Goal: Find specific page/section: Find specific page/section

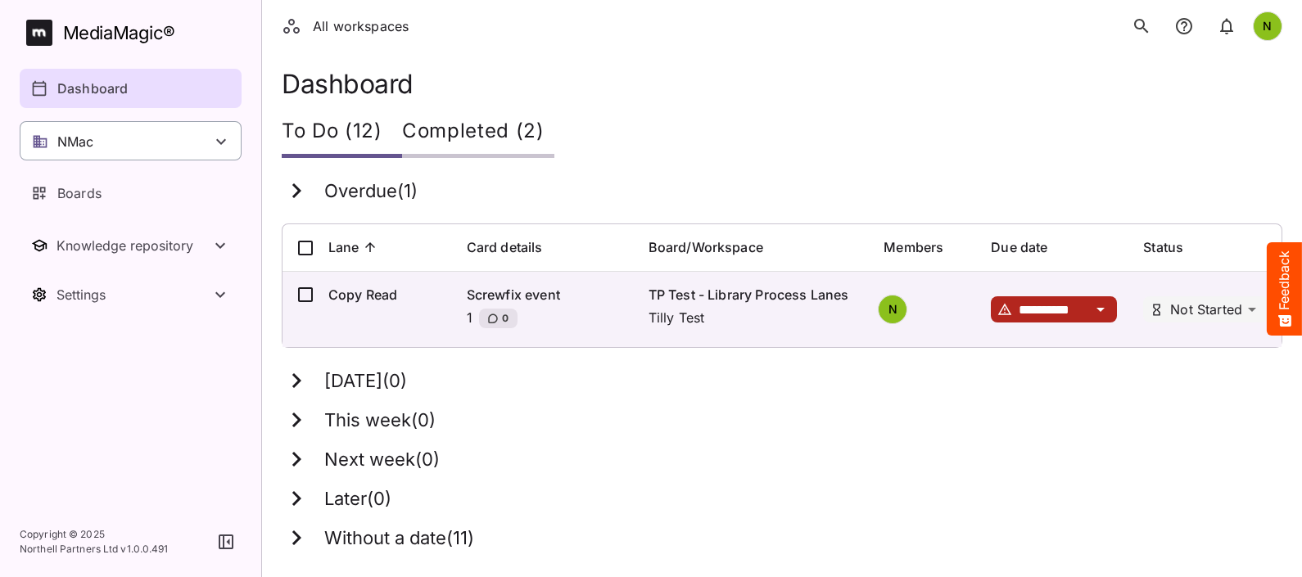
click at [213, 140] on icon at bounding box center [221, 142] width 20 height 20
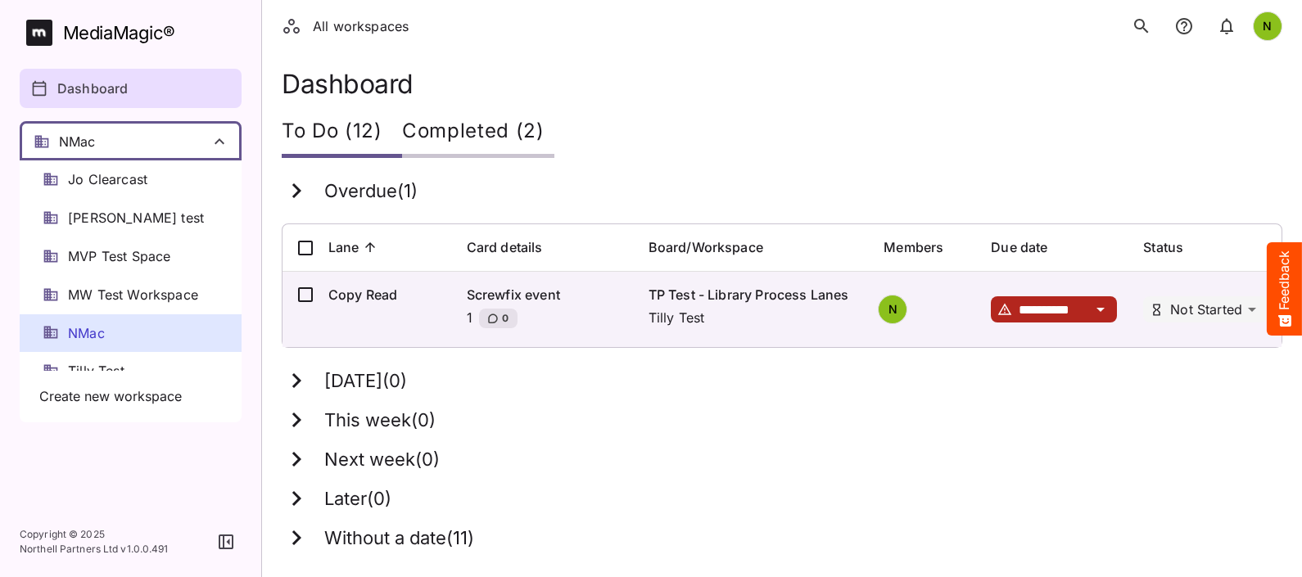
click at [88, 338] on span "NMac" at bounding box center [86, 333] width 37 height 19
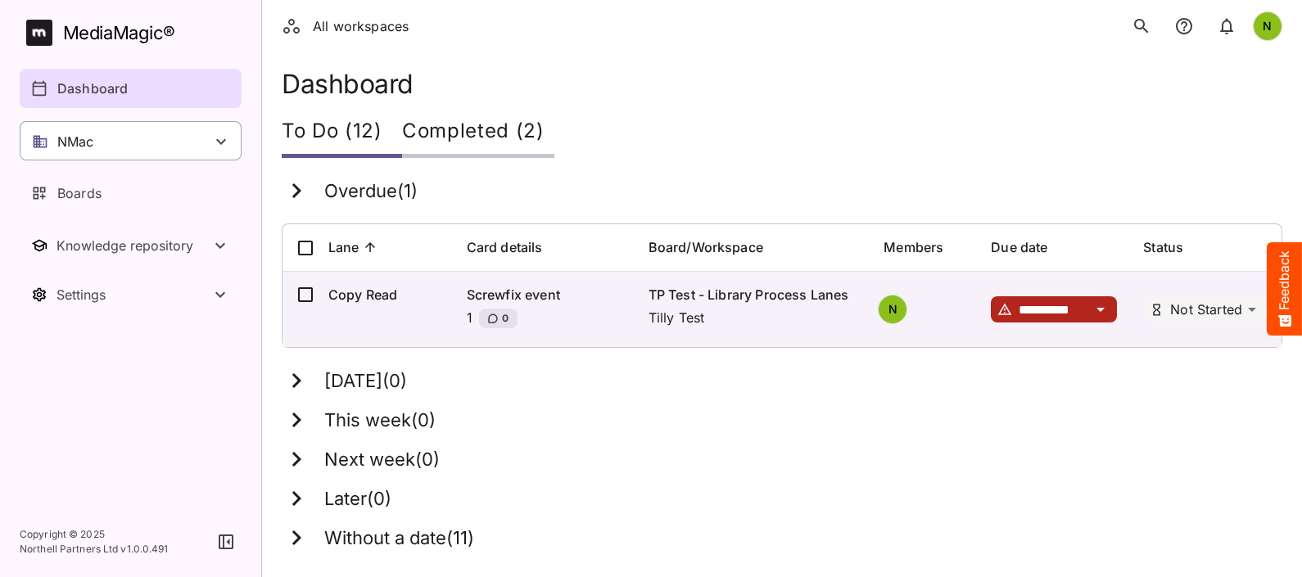
click at [221, 138] on icon at bounding box center [221, 142] width 20 height 20
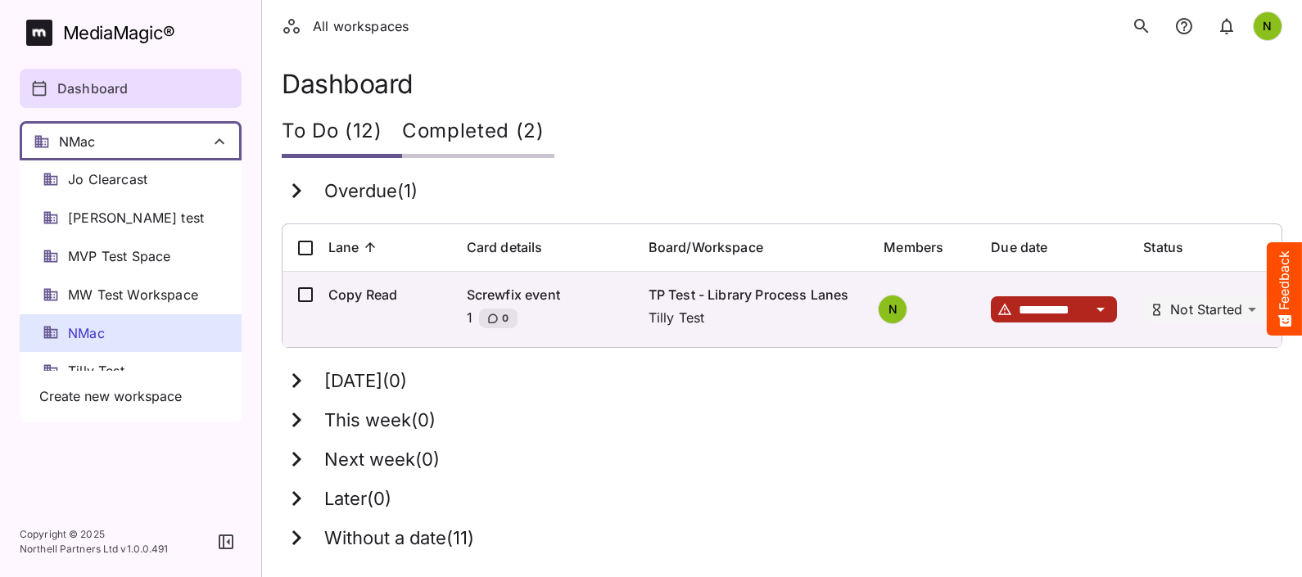
click at [83, 337] on span "NMac" at bounding box center [86, 333] width 37 height 19
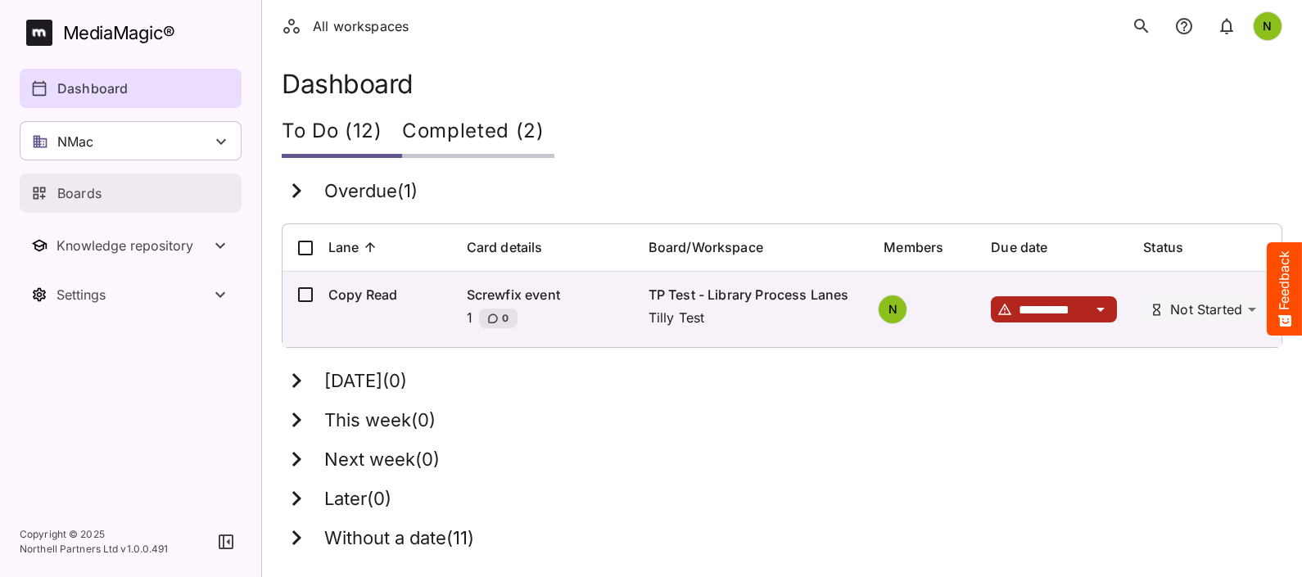
click at [94, 187] on p "Boards" at bounding box center [79, 193] width 44 height 20
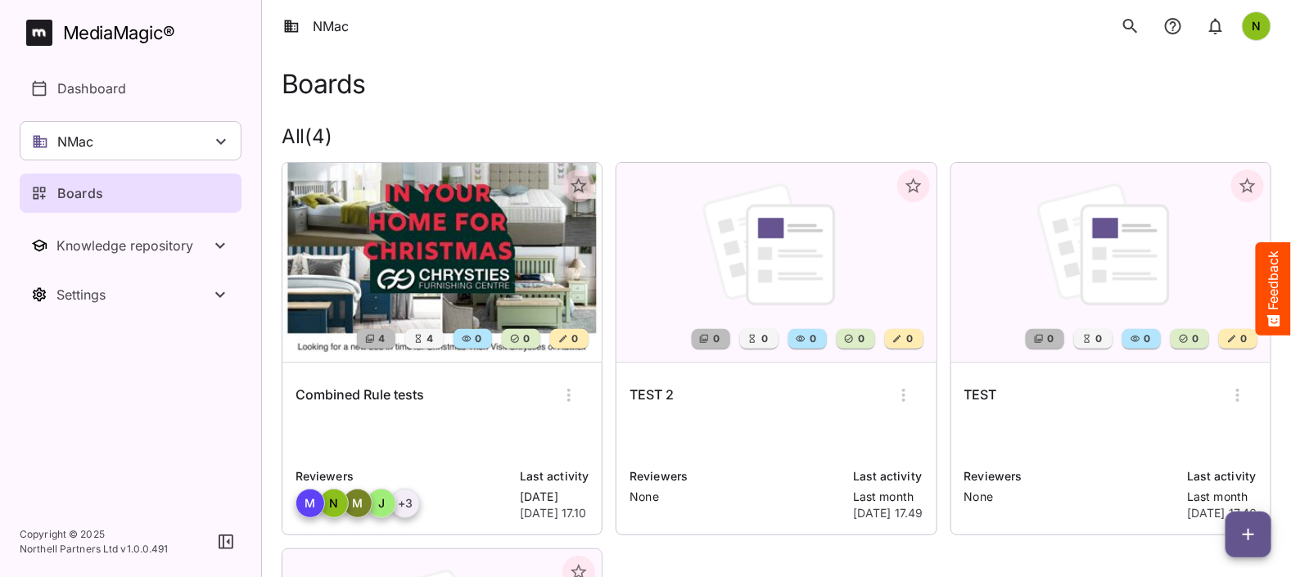
click at [434, 303] on img at bounding box center [441, 262] width 319 height 199
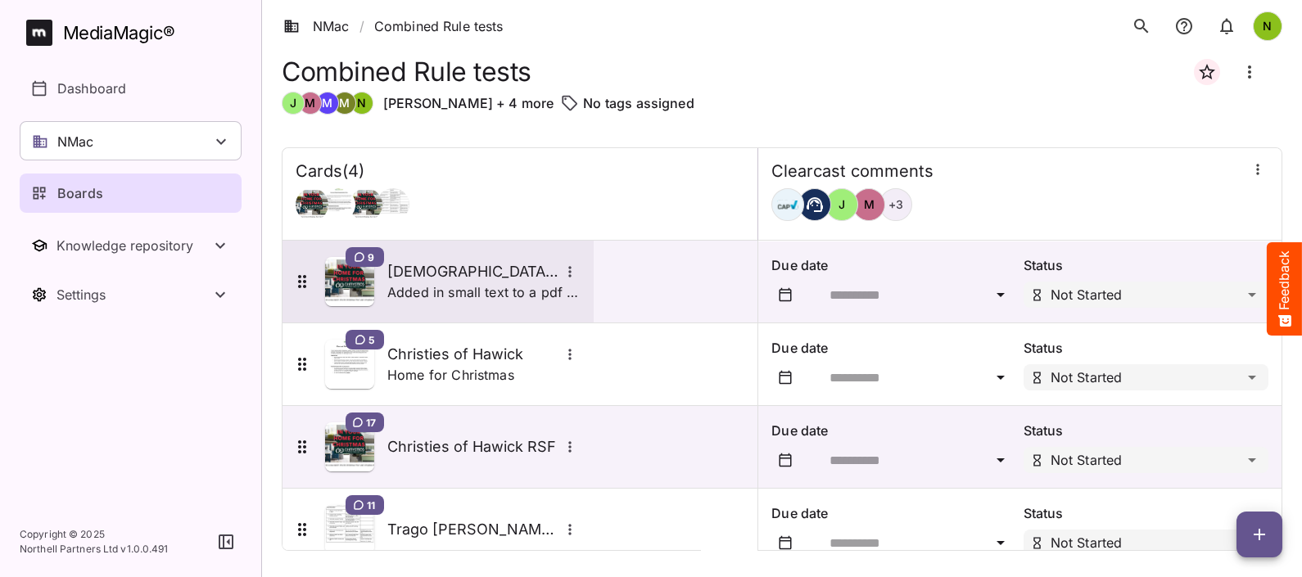
click at [460, 278] on h5 "[DEMOGRAPHIC_DATA] 3.16 and 3.49" at bounding box center [473, 272] width 172 height 20
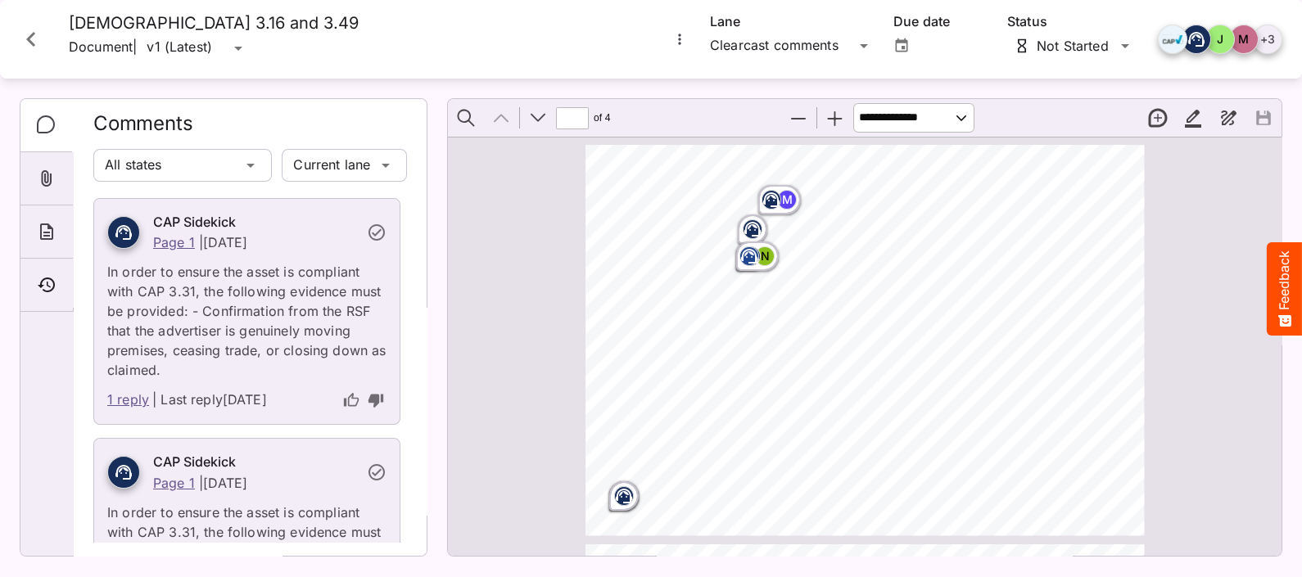
click at [754, 260] on rect "Page ⁨1⁩" at bounding box center [751, 256] width 20 height 20
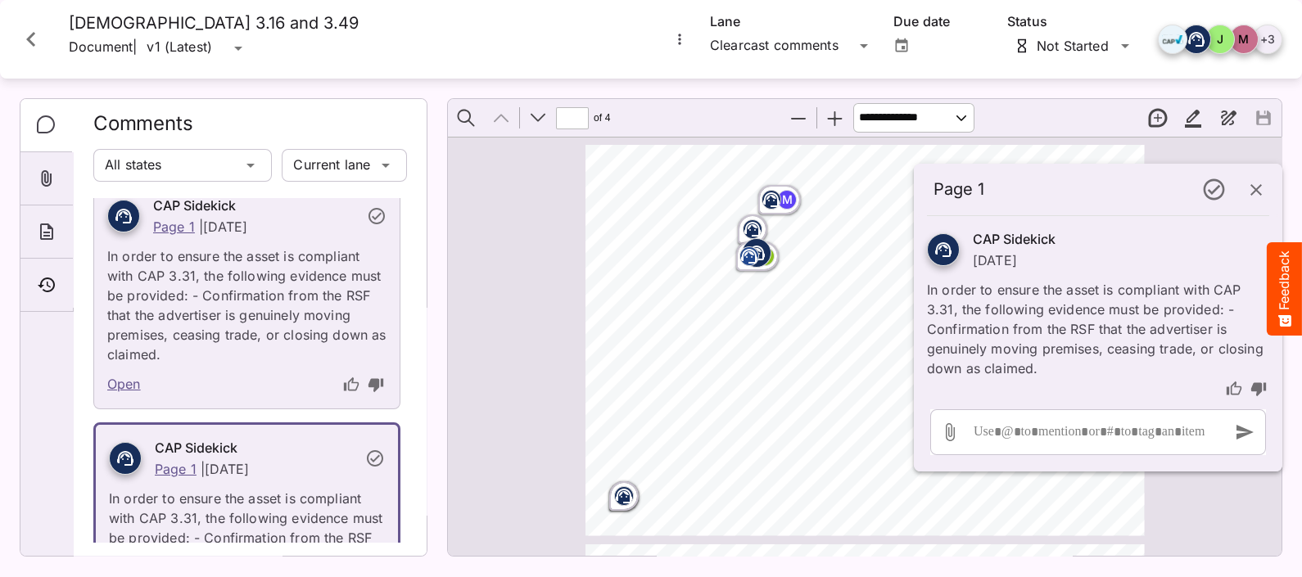
scroll to position [421, 0]
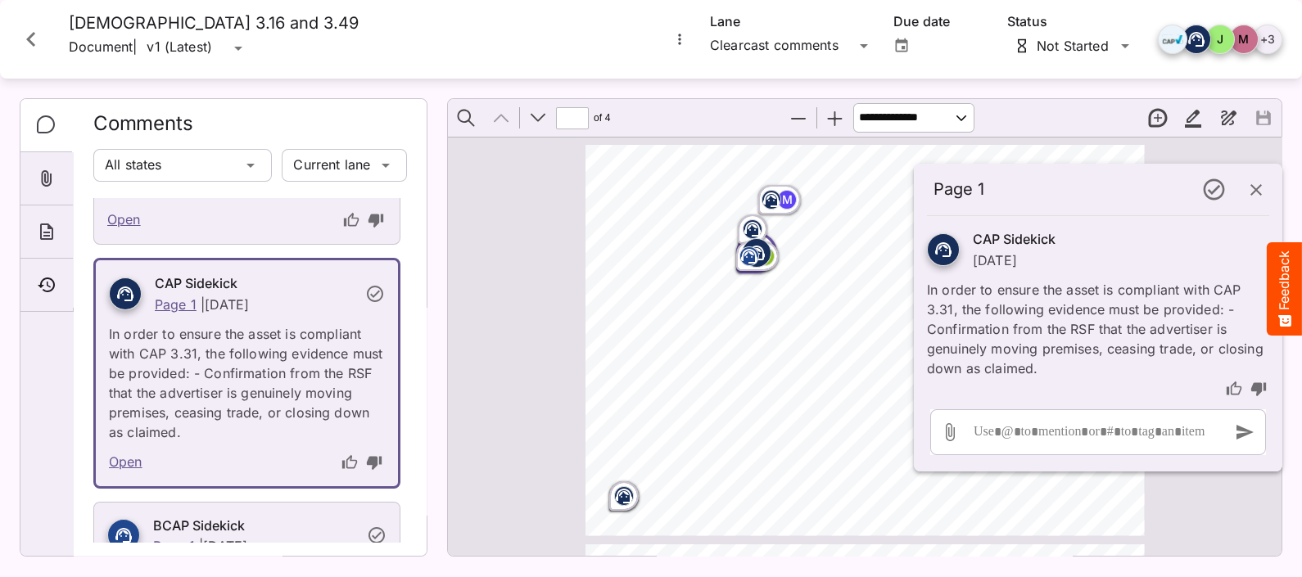
click at [1032, 184] on icon "button" at bounding box center [1255, 189] width 11 height 11
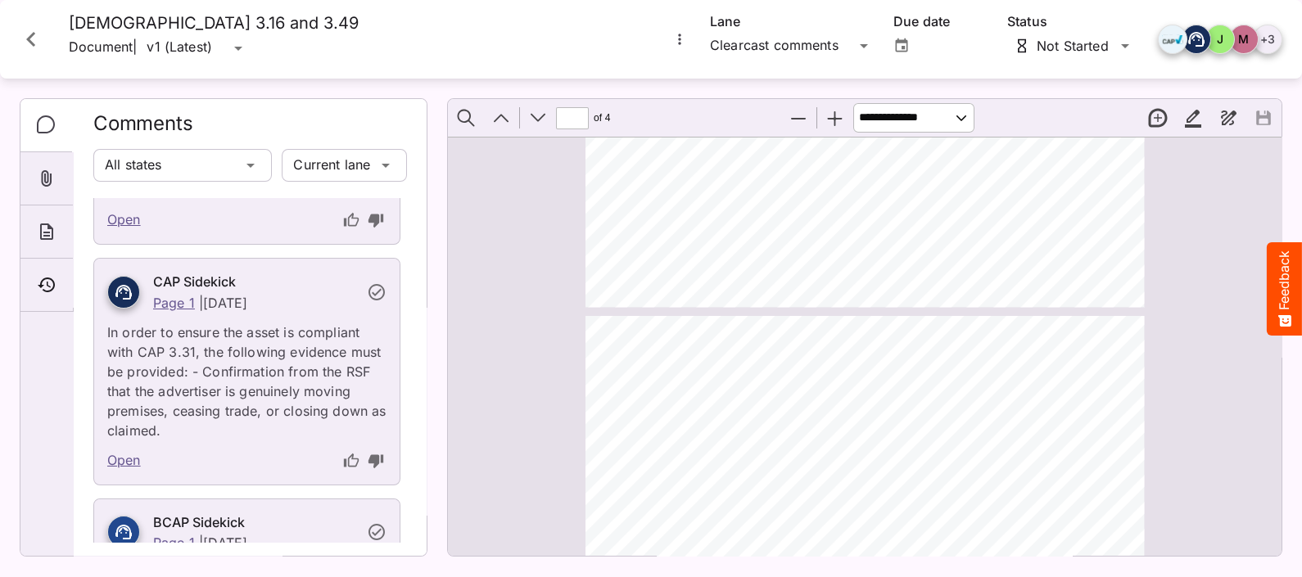
scroll to position [1191, 0]
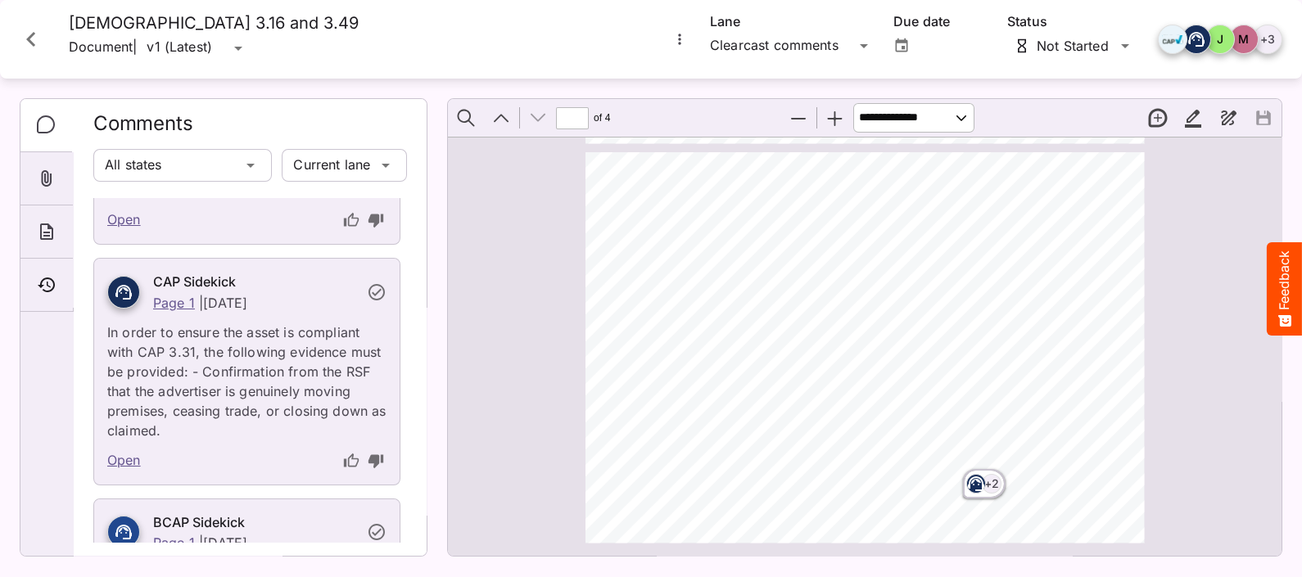
click at [967, 461] on rect "Page ⁨4⁩" at bounding box center [976, 484] width 20 height 20
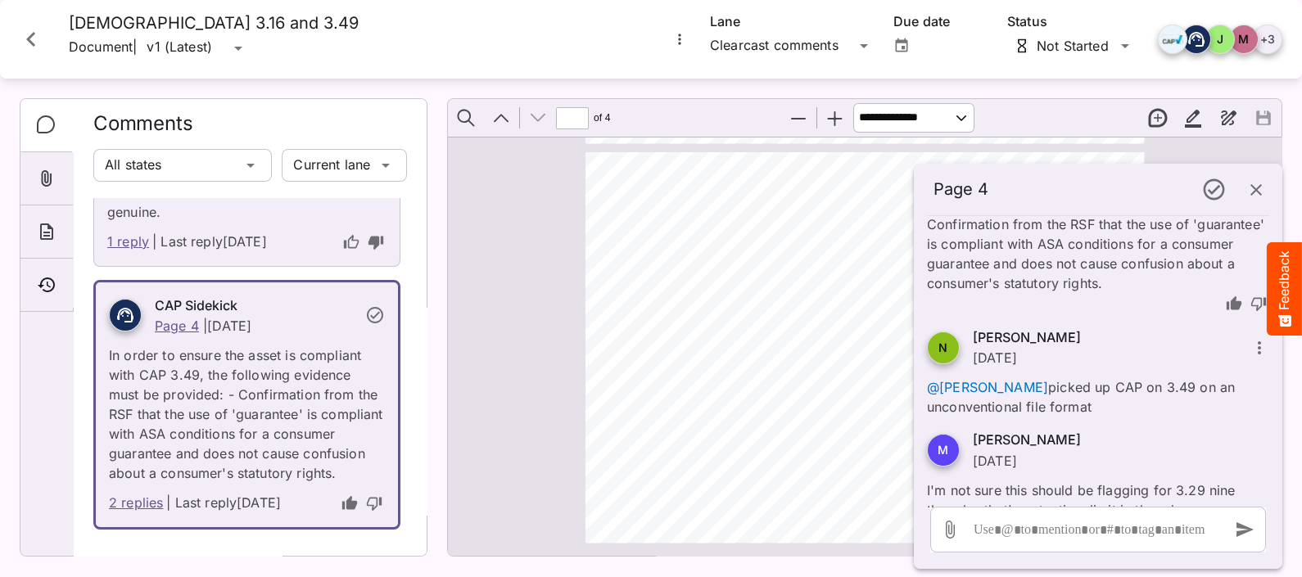
scroll to position [127, 0]
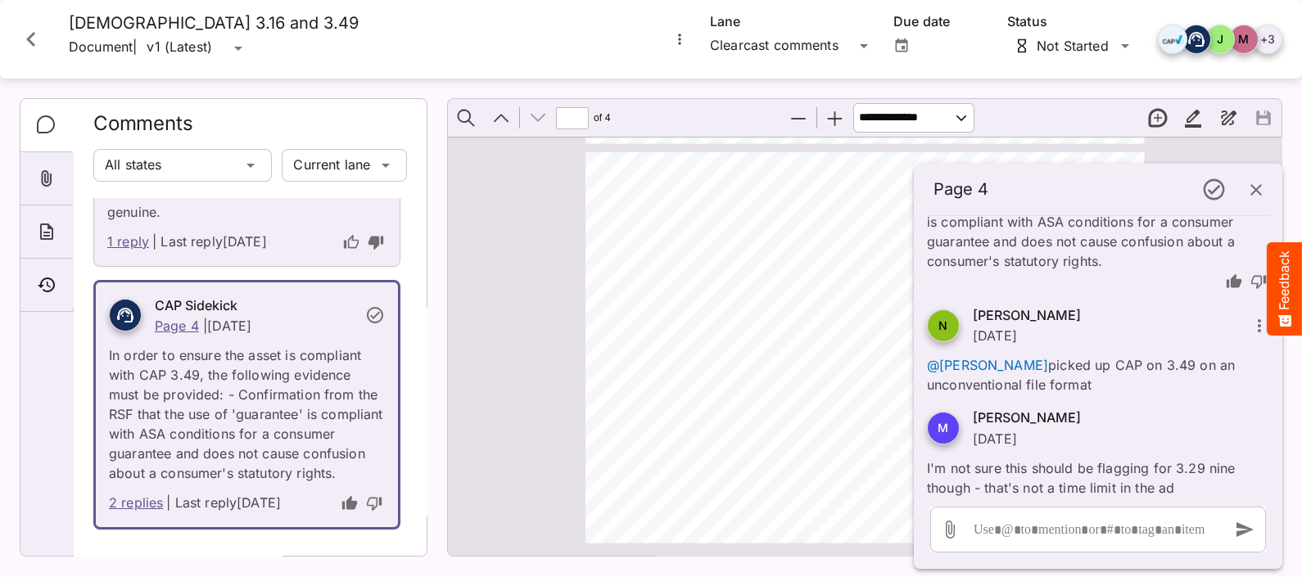
click at [1032, 192] on icon "button" at bounding box center [1256, 190] width 20 height 20
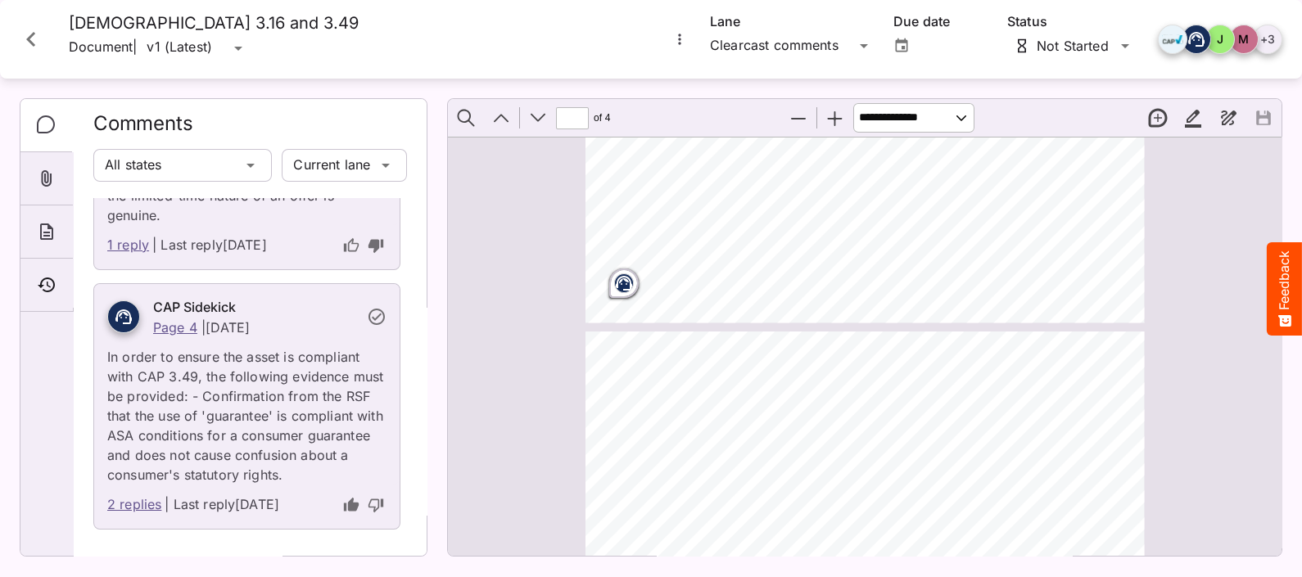
scroll to position [409, 0]
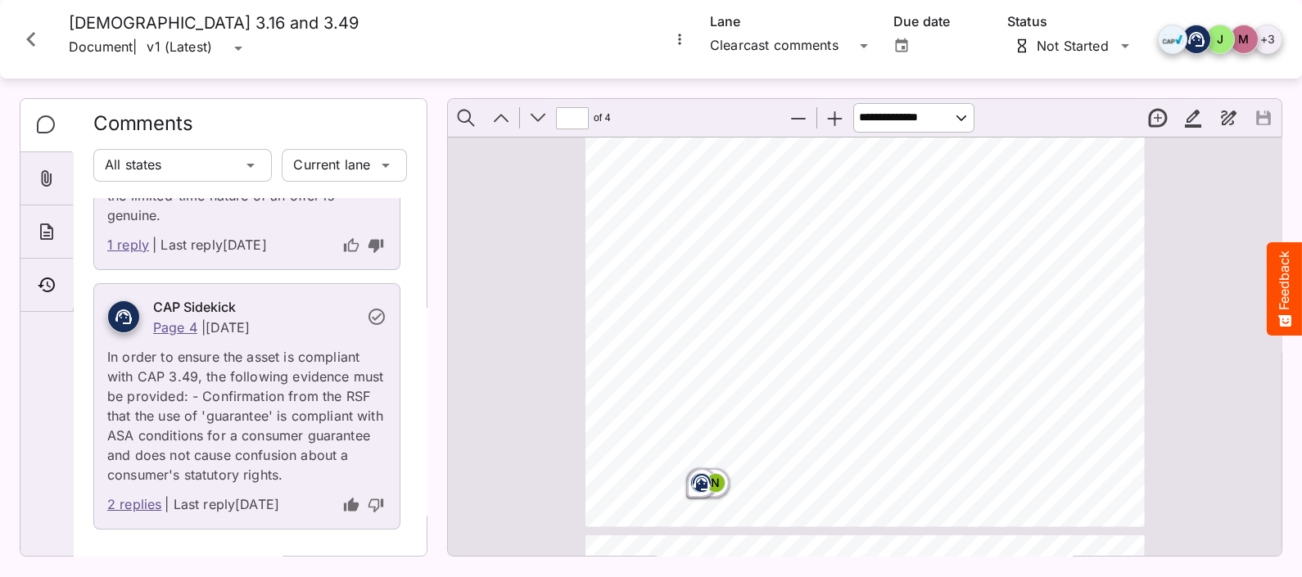
click at [712, 461] on div "N" at bounding box center [716, 483] width 20 height 20
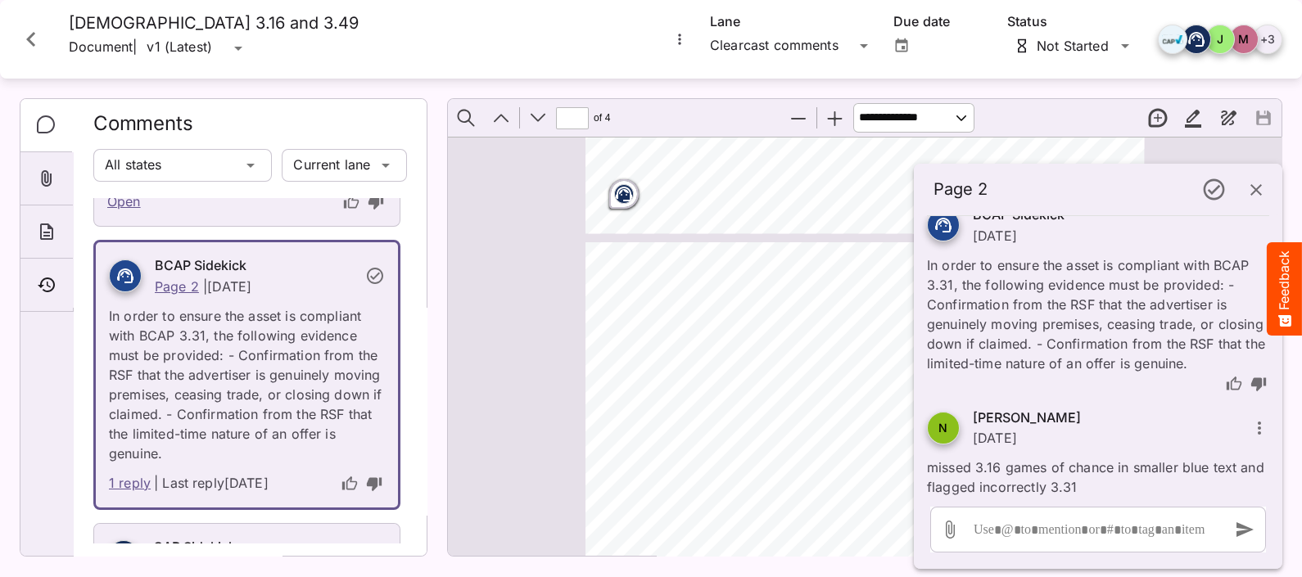
scroll to position [273, 0]
click at [1032, 187] on icon "button" at bounding box center [1256, 190] width 20 height 20
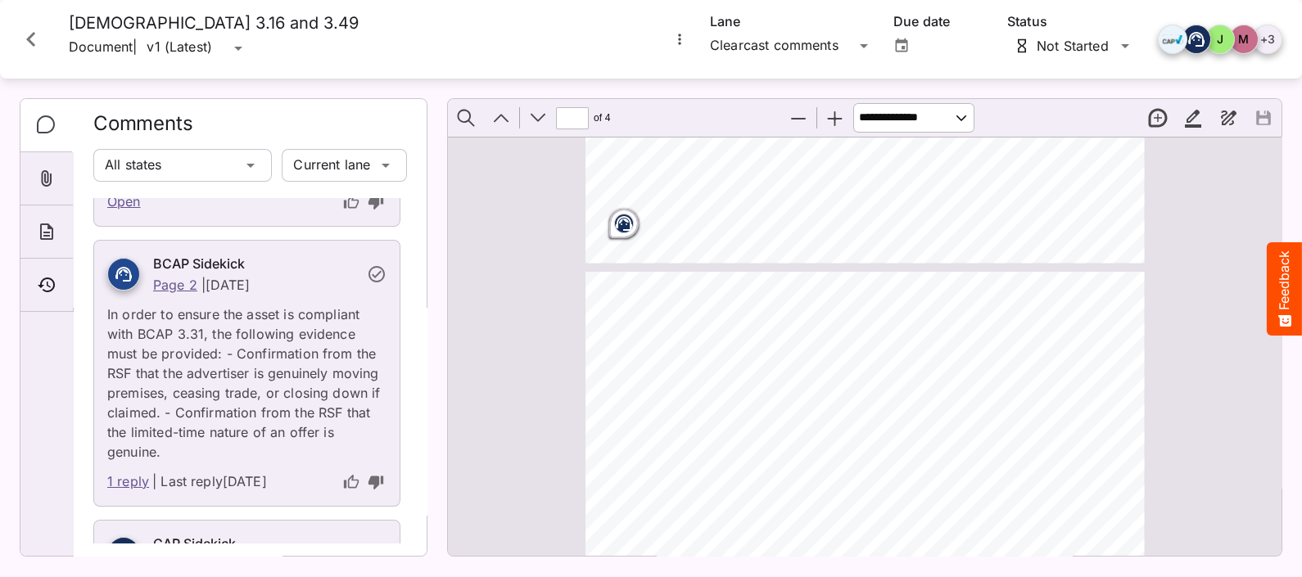
scroll to position [0, 0]
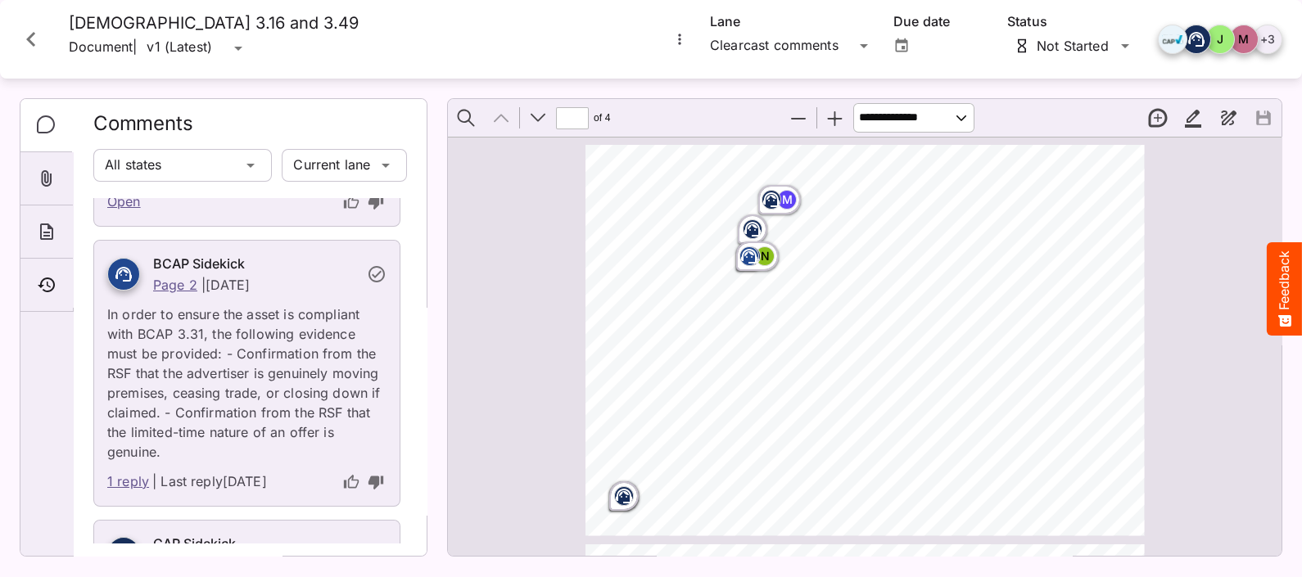
click at [766, 266] on div "N" at bounding box center [757, 257] width 49 height 36
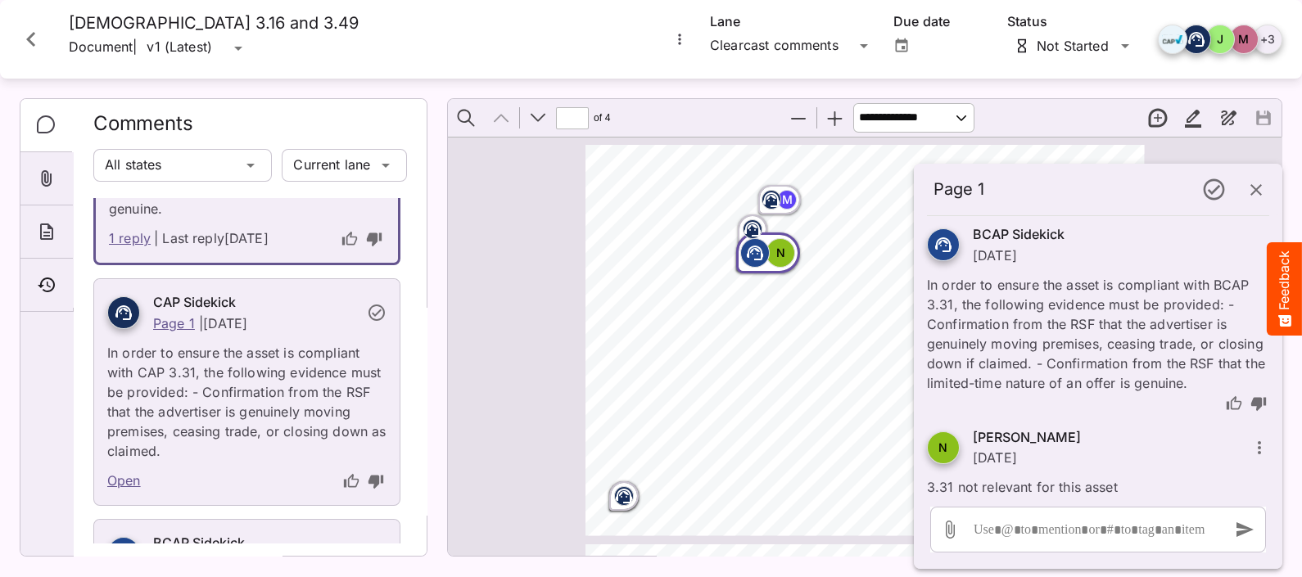
scroll to position [680, 0]
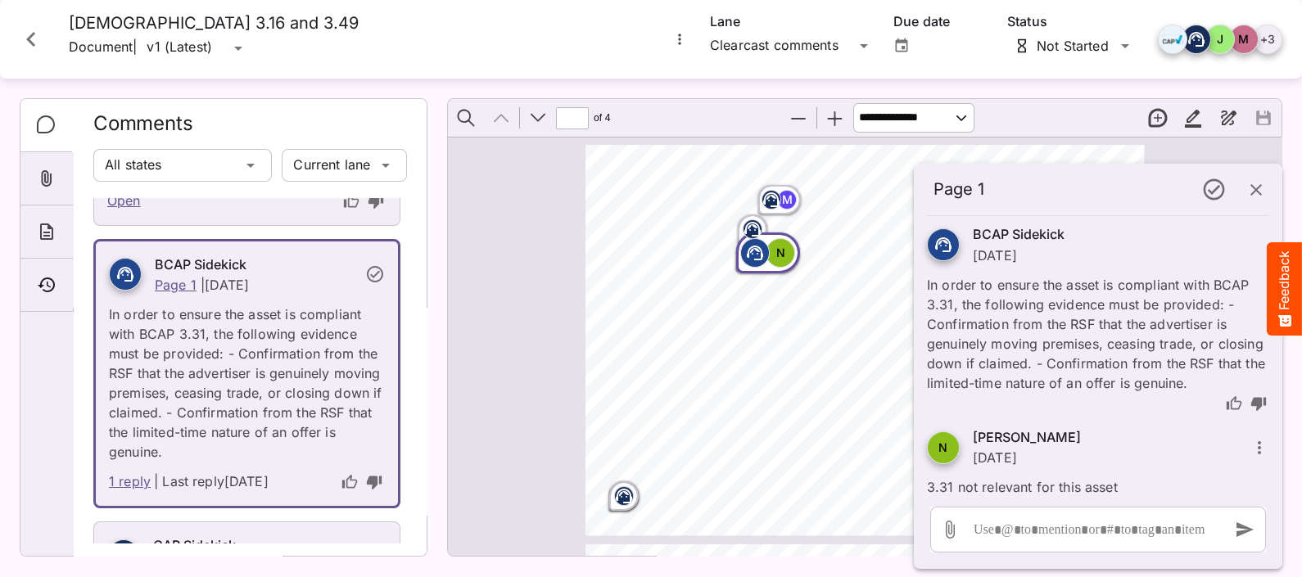
click at [815, 393] on div "Looking for a new bed in time for Christmas Then Visit [DEMOGRAPHIC_DATA] of [G…" at bounding box center [871, 347] width 573 height 405
click at [769, 196] on icon "Page ⁨1⁩" at bounding box center [771, 197] width 10 height 5
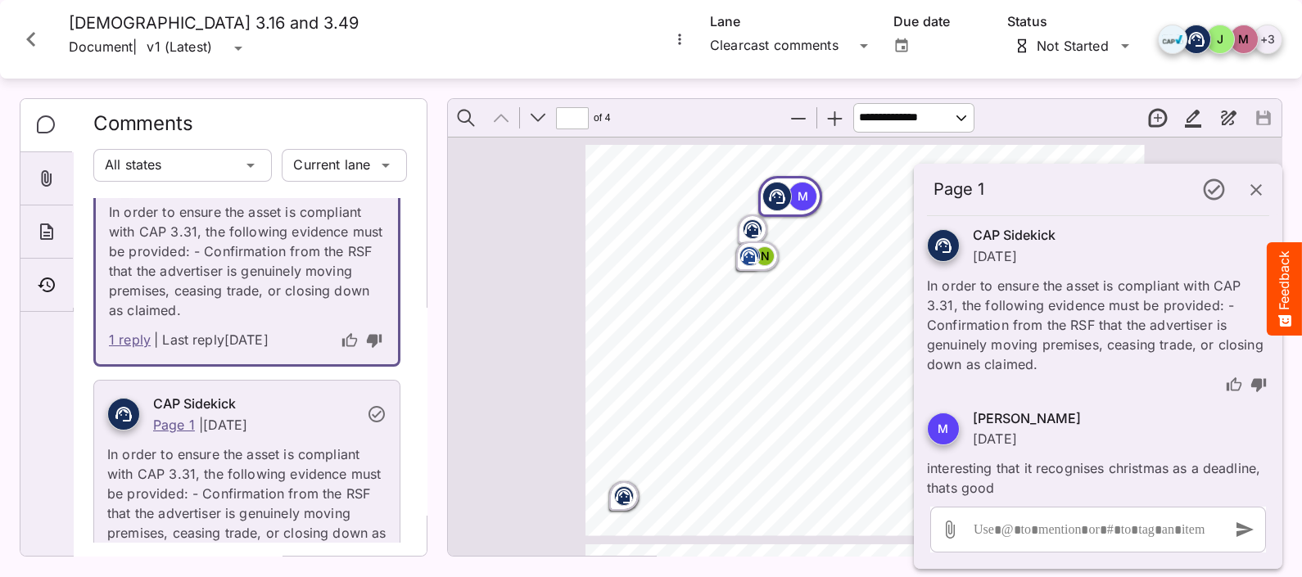
scroll to position [0, 0]
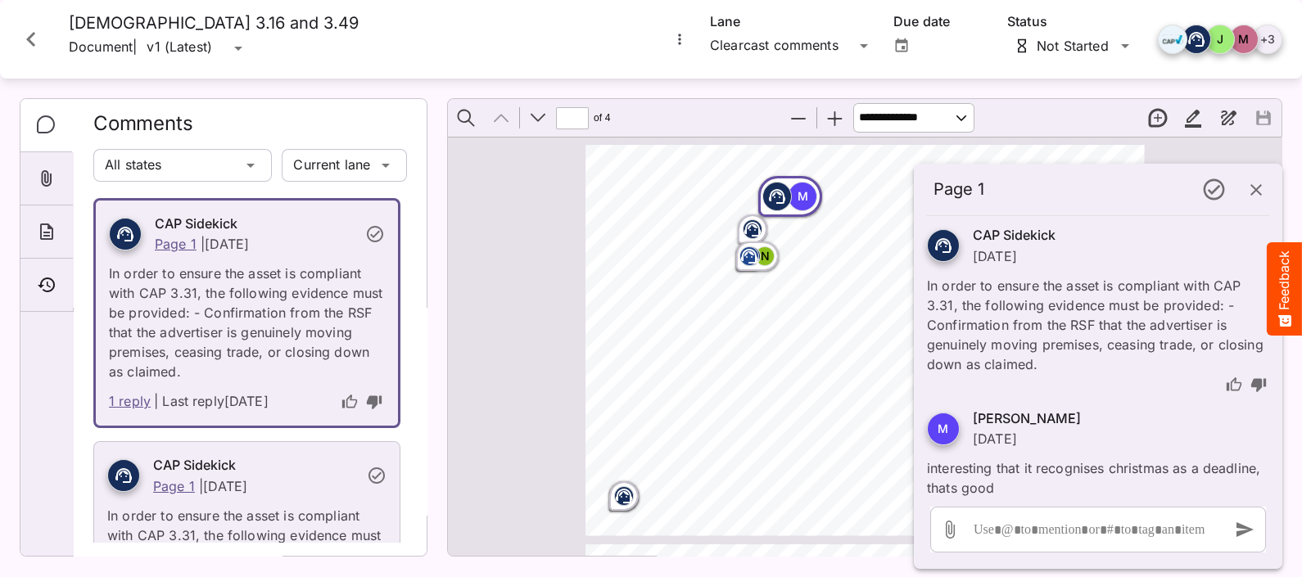
click at [845, 420] on div "Looking for a new bed in time for Christmas Then Visit [DEMOGRAPHIC_DATA] of [G…" at bounding box center [871, 347] width 573 height 405
click at [1032, 197] on icon "button" at bounding box center [1256, 190] width 20 height 20
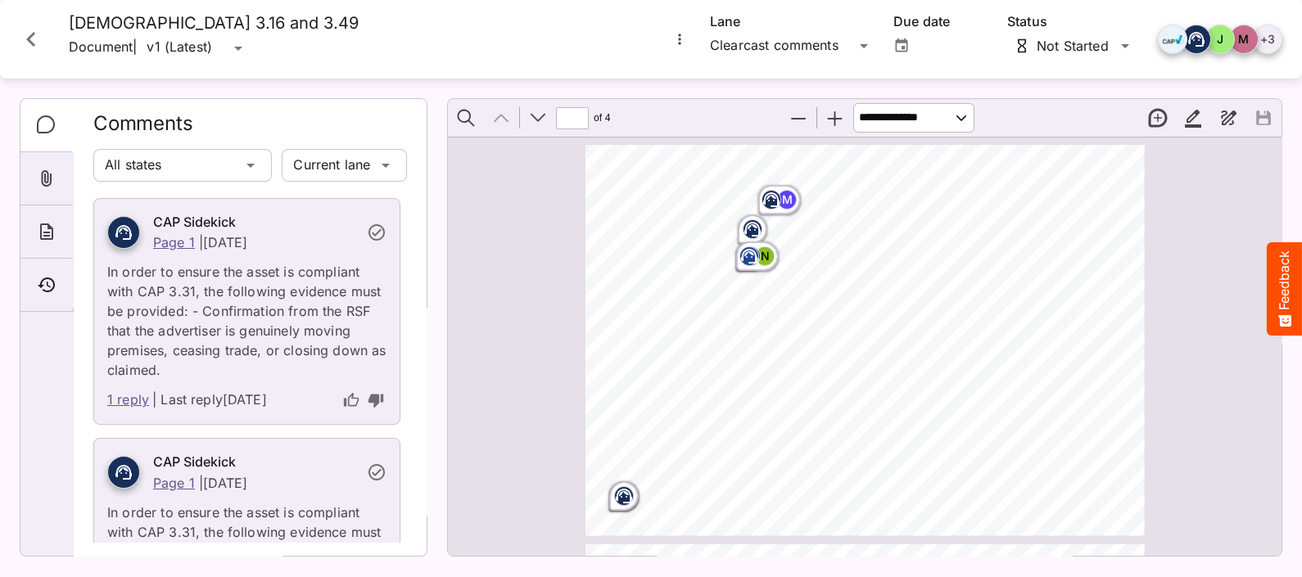
click at [771, 197] on icon "Page ⁨1⁩" at bounding box center [771, 199] width 16 height 15
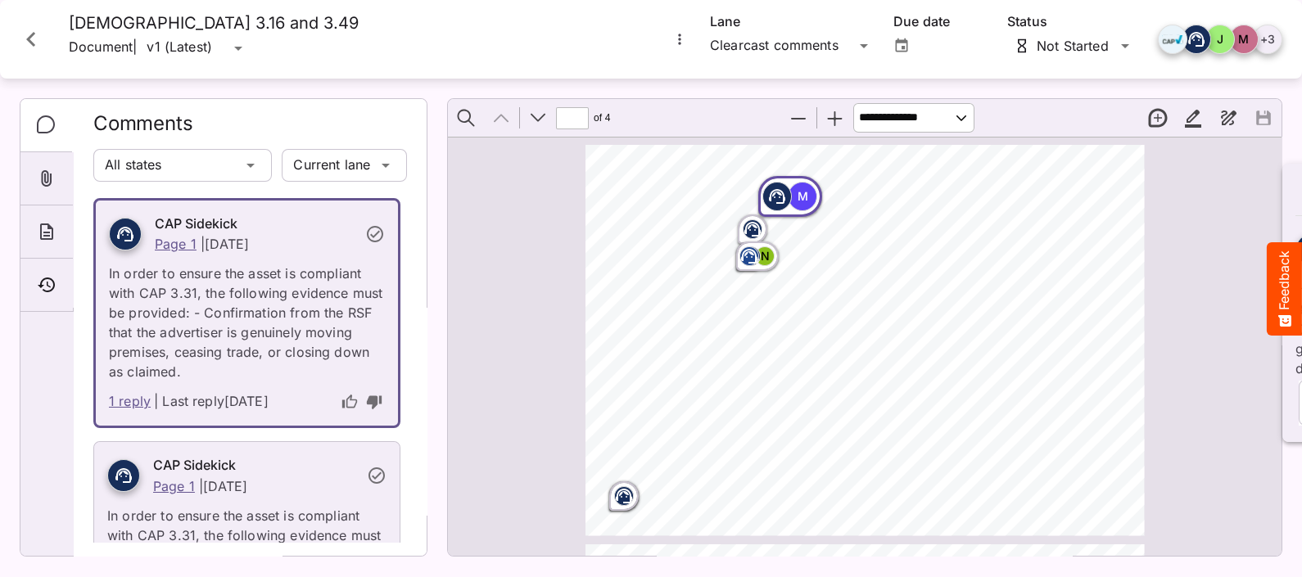
scroll to position [4, 0]
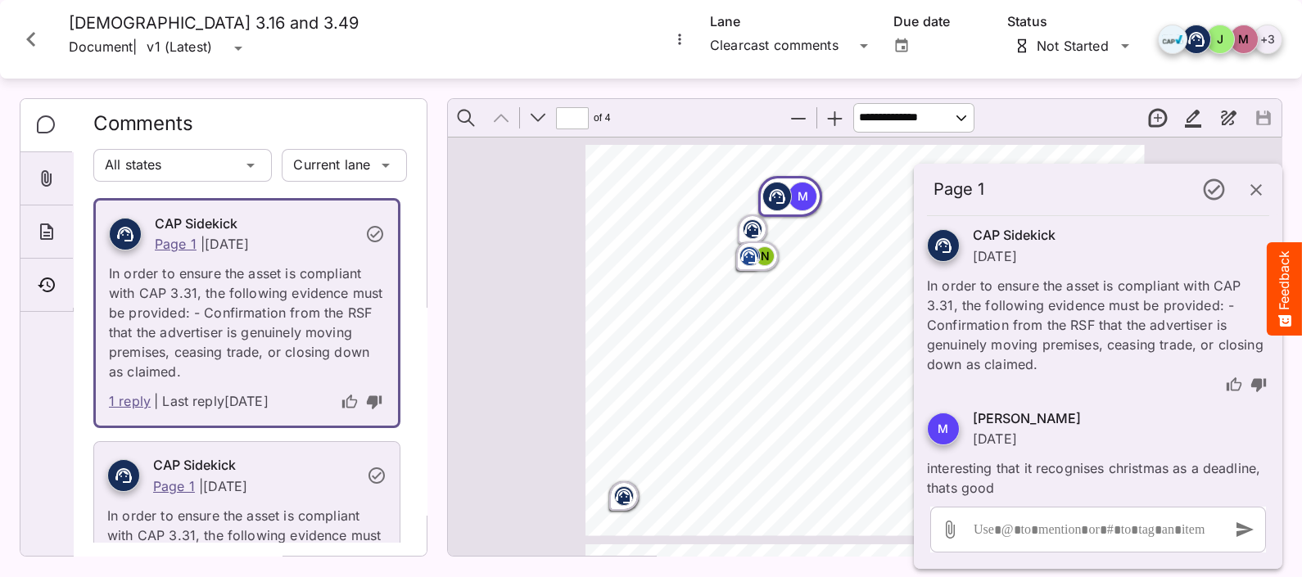
click at [796, 318] on div "Looking for a new bed in time for Christmas Then Visit [DEMOGRAPHIC_DATA] of [G…" at bounding box center [871, 347] width 573 height 405
click at [1032, 186] on icon "button" at bounding box center [1256, 190] width 20 height 20
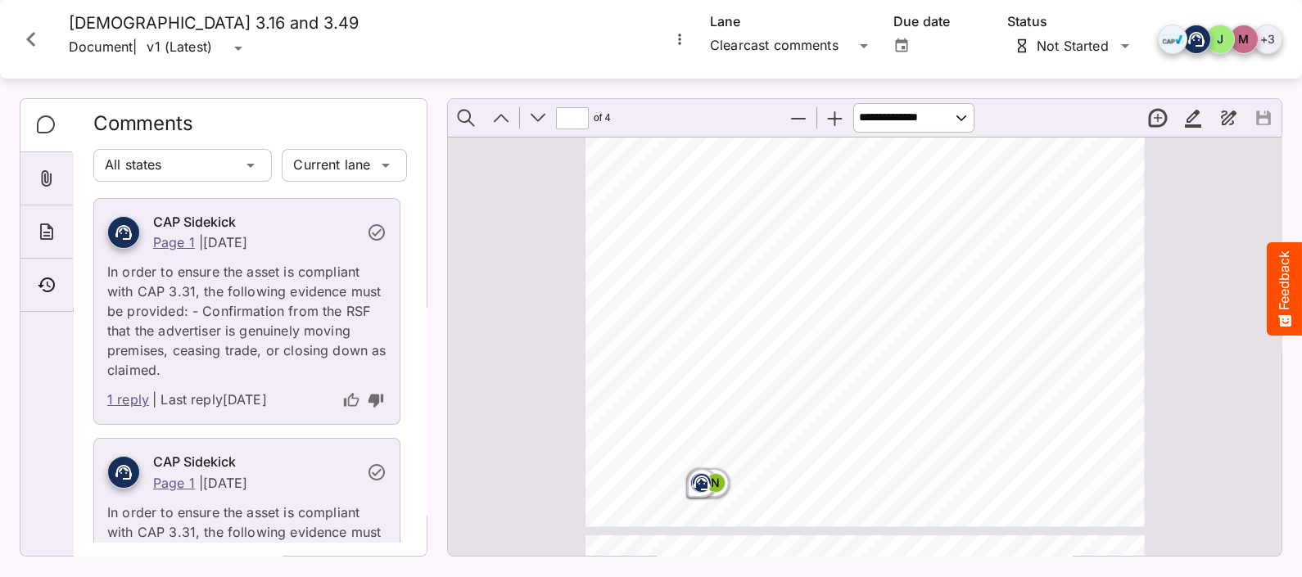
scroll to position [682, 0]
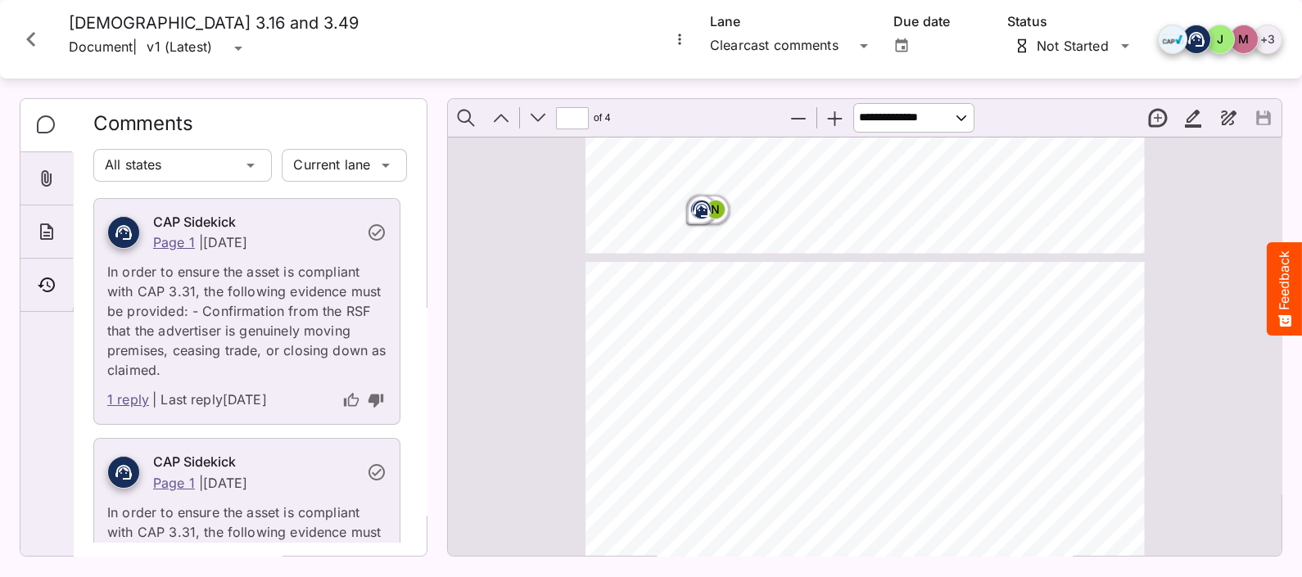
click at [693, 210] on icon "Page ⁨2⁩" at bounding box center [701, 209] width 16 height 15
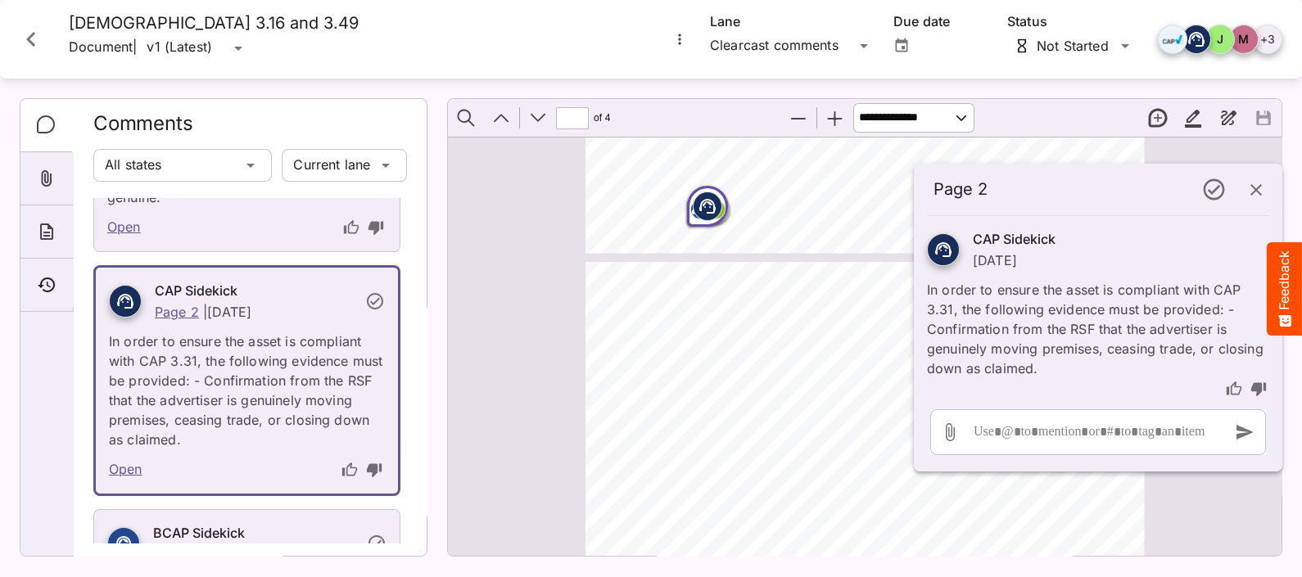
scroll to position [1460, 0]
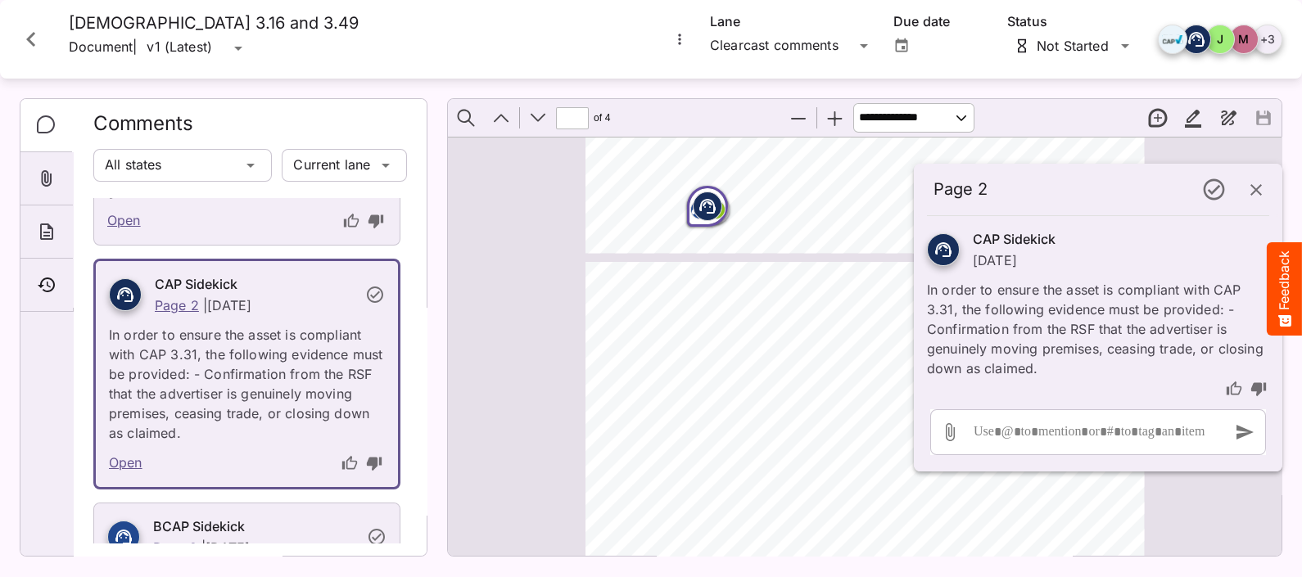
click at [1032, 190] on icon "button" at bounding box center [1255, 189] width 11 height 11
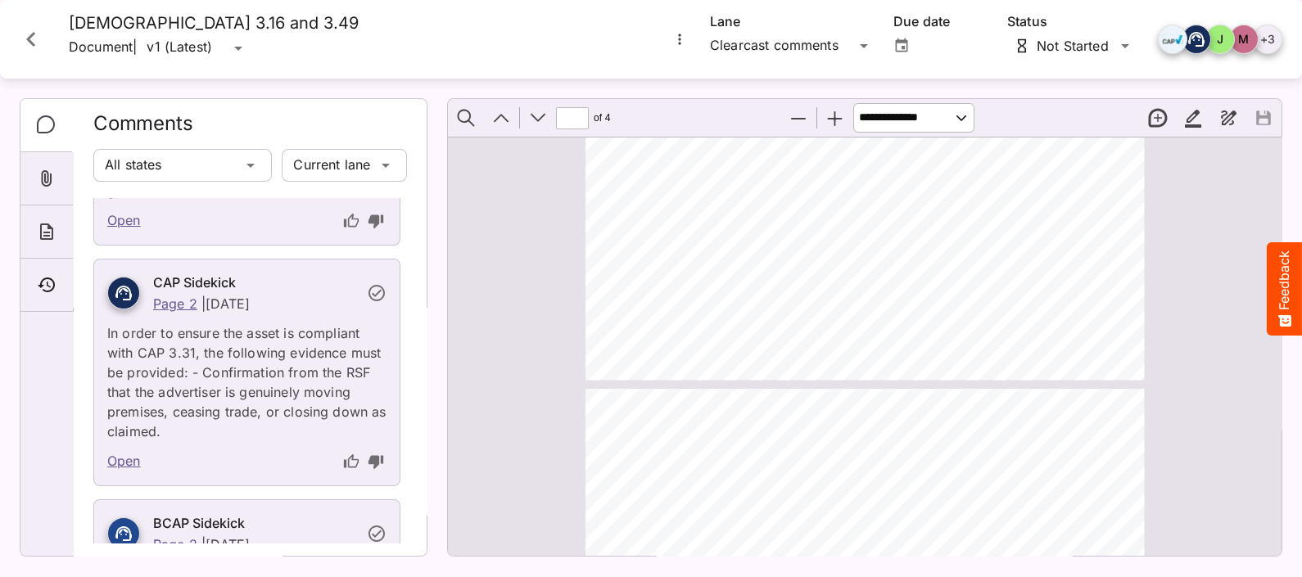
type input "*"
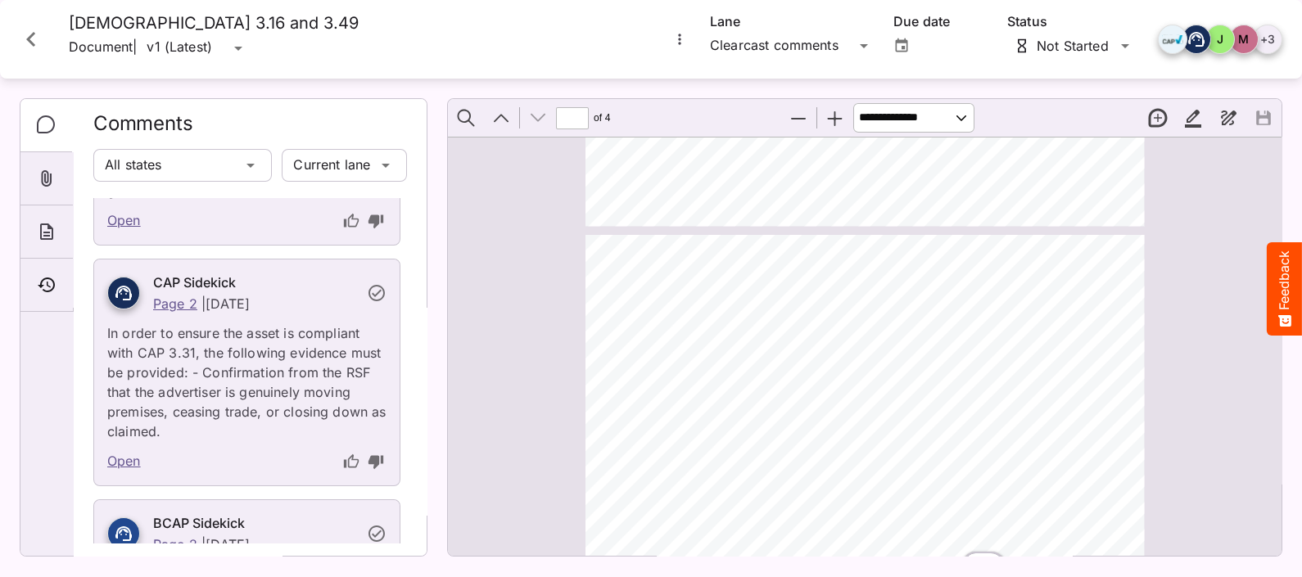
scroll to position [1191, 0]
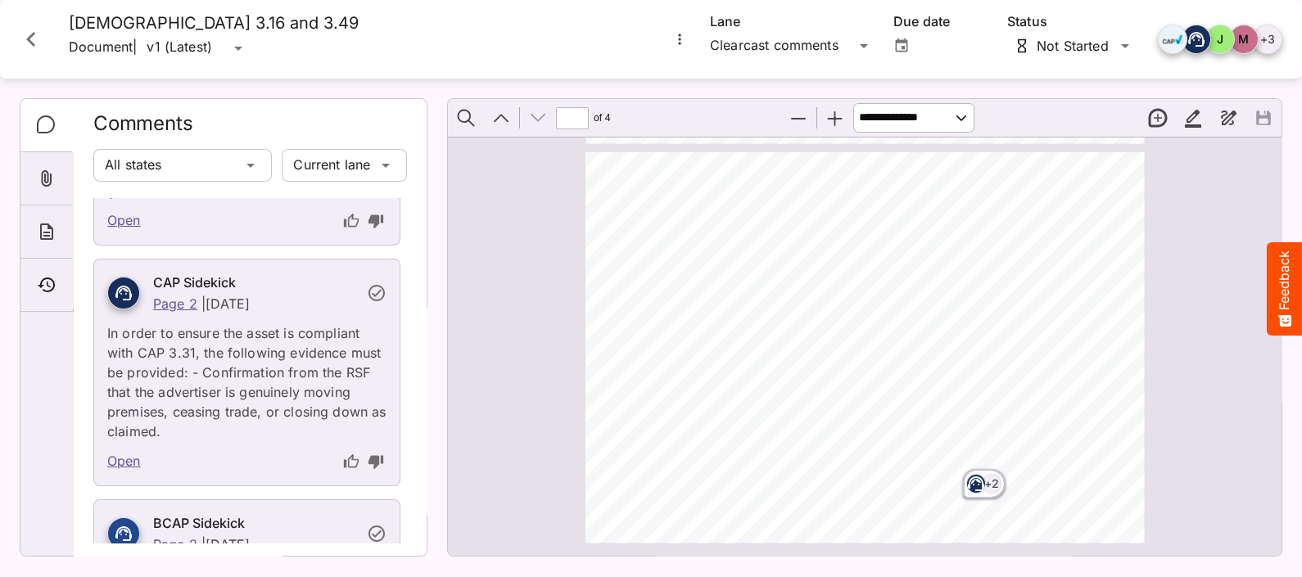
click at [978, 461] on rect "Page ⁨4⁩" at bounding box center [976, 484] width 20 height 20
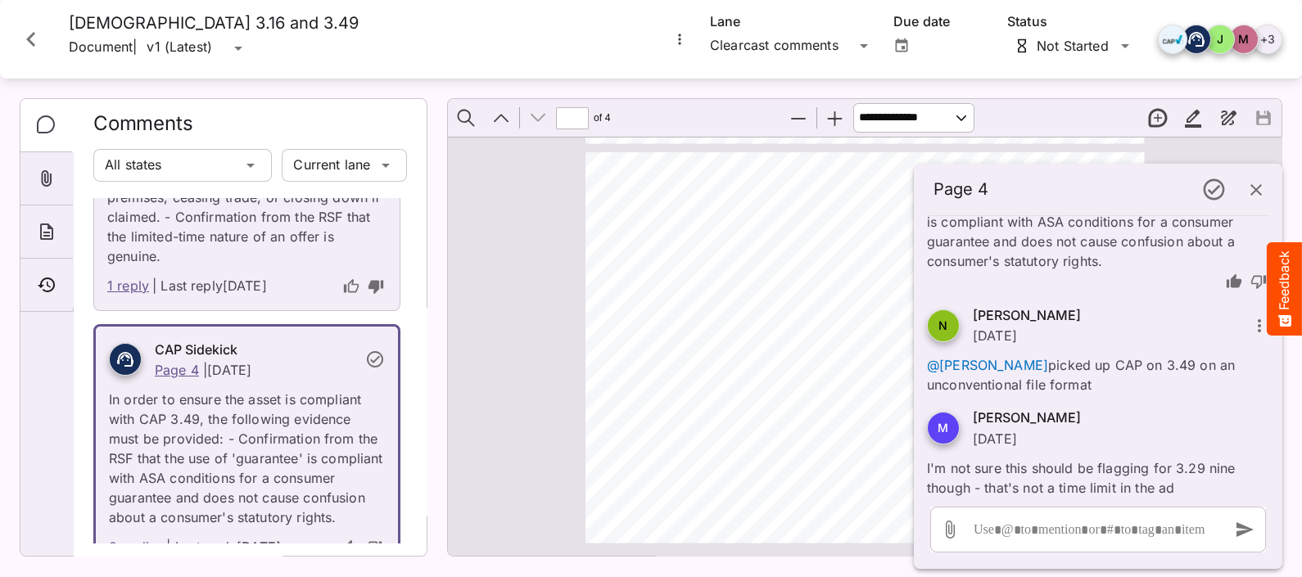
scroll to position [1972, 0]
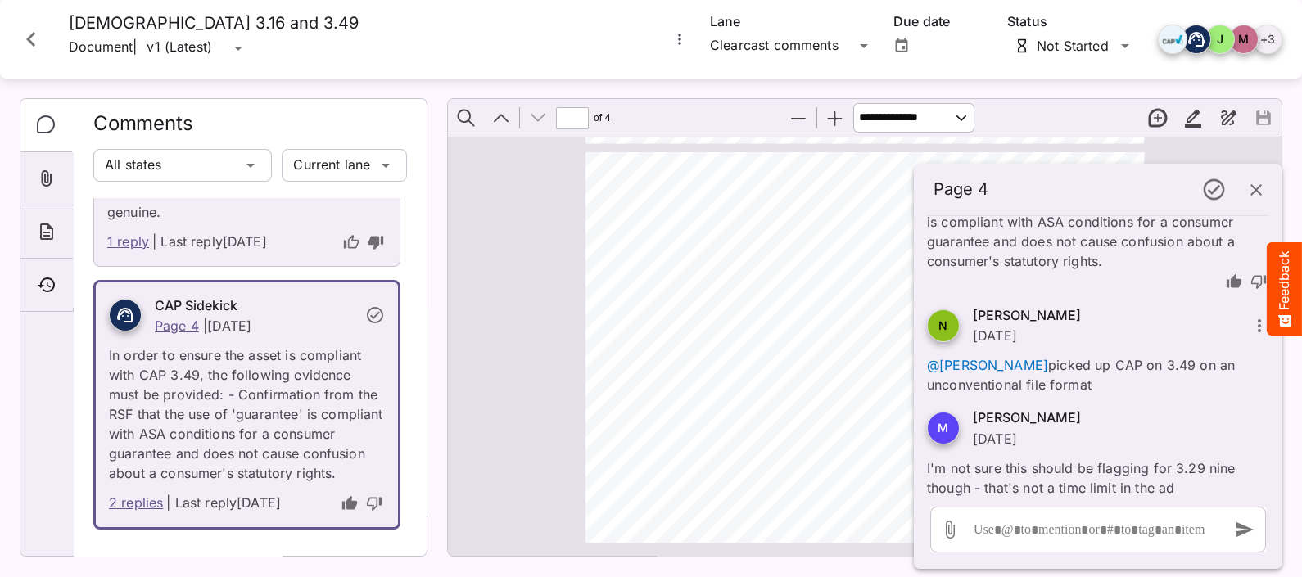
click at [757, 413] on div "Call in [DATE] and enjoy a great nights sleep in your new bed Chrysties in [GEO…" at bounding box center [871, 354] width 573 height 405
click at [736, 461] on span "Call in [DATE] and enjoy a great nights sleep in your new bed" at bounding box center [880, 507] width 431 height 16
